Goal: Transaction & Acquisition: Obtain resource

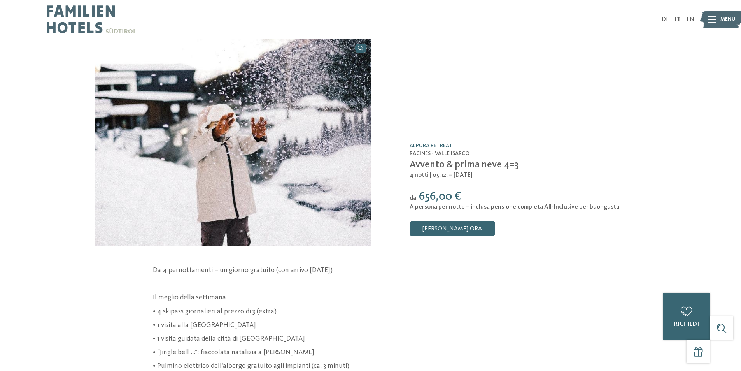
click at [718, 21] on img at bounding box center [722, 19] width 43 height 21
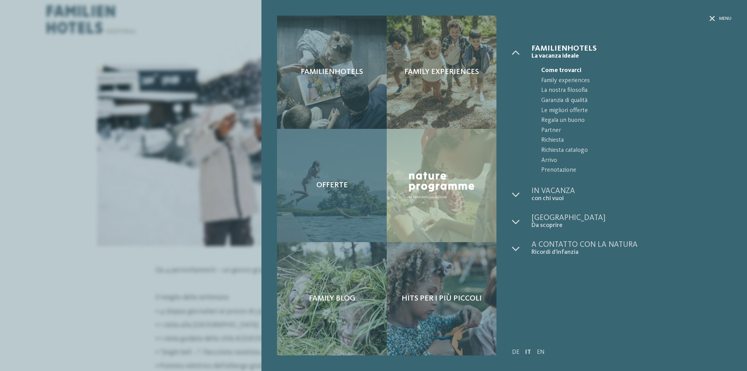
click at [322, 183] on span "Offerte" at bounding box center [332, 185] width 32 height 9
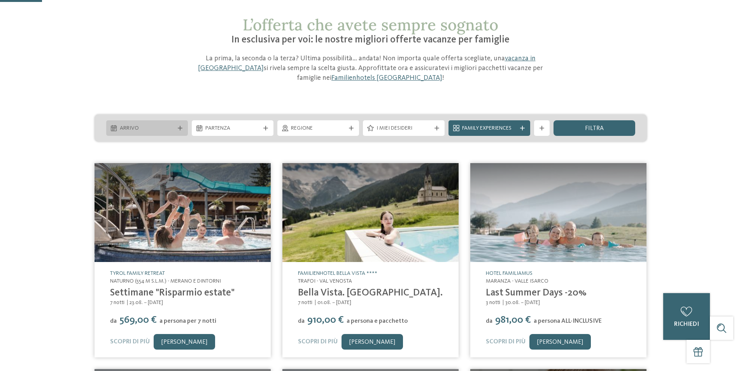
click at [181, 126] on icon at bounding box center [180, 128] width 5 height 5
